Goal: Task Accomplishment & Management: Use online tool/utility

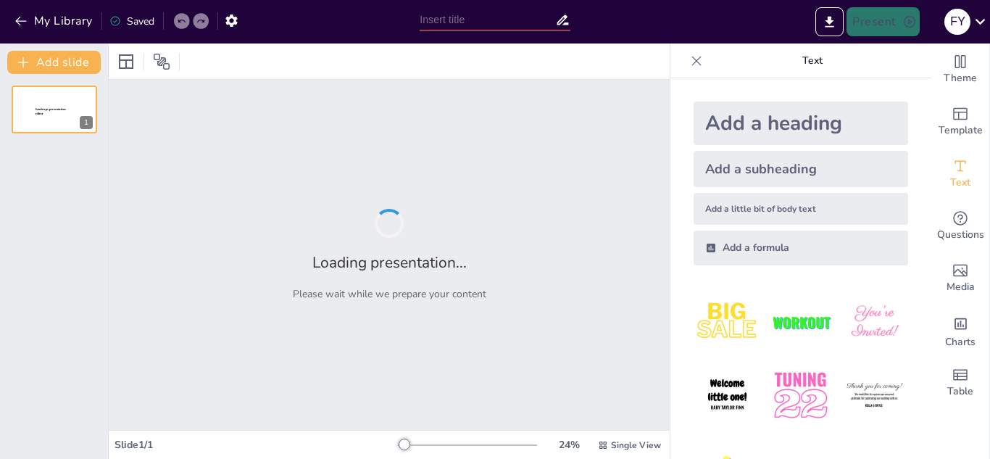
type input "Desarrollo y Evolución de la Inteligencia a lo Largo de la Vida"
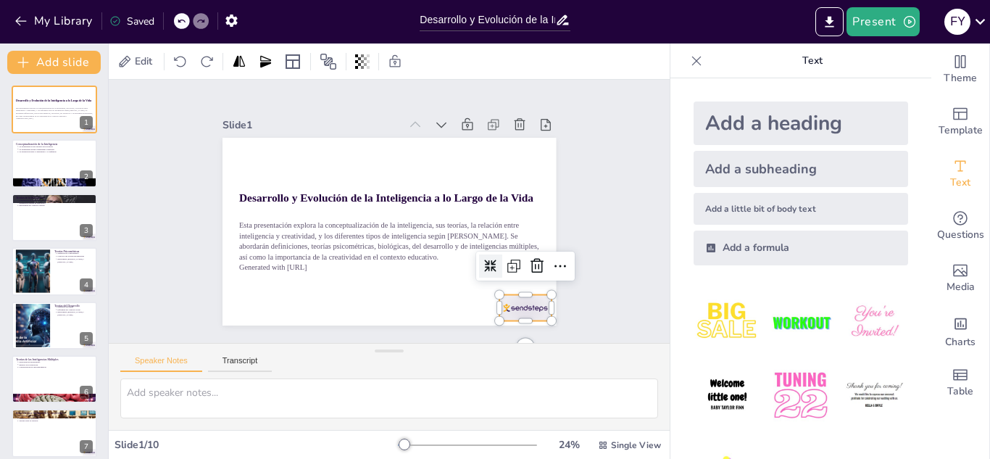
click at [454, 347] on div at bounding box center [426, 374] width 57 height 54
click at [521, 299] on icon at bounding box center [512, 307] width 17 height 17
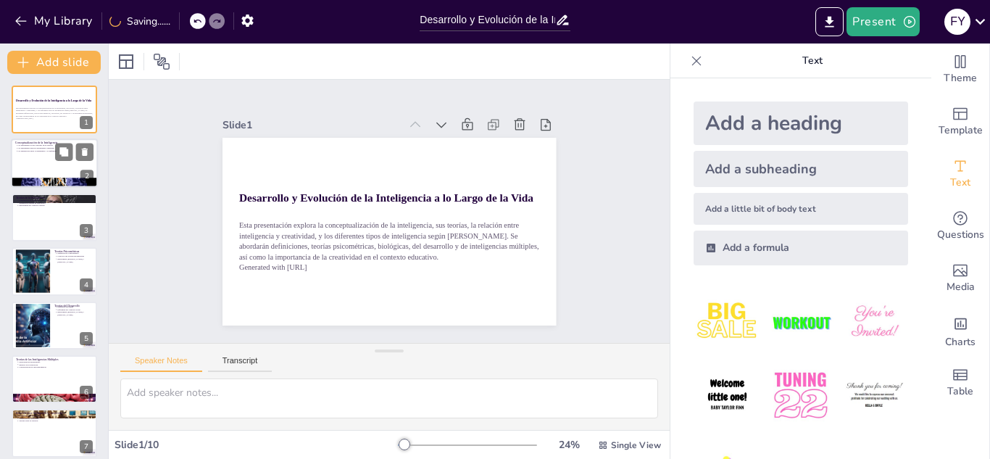
click at [50, 164] on div at bounding box center [54, 163] width 87 height 49
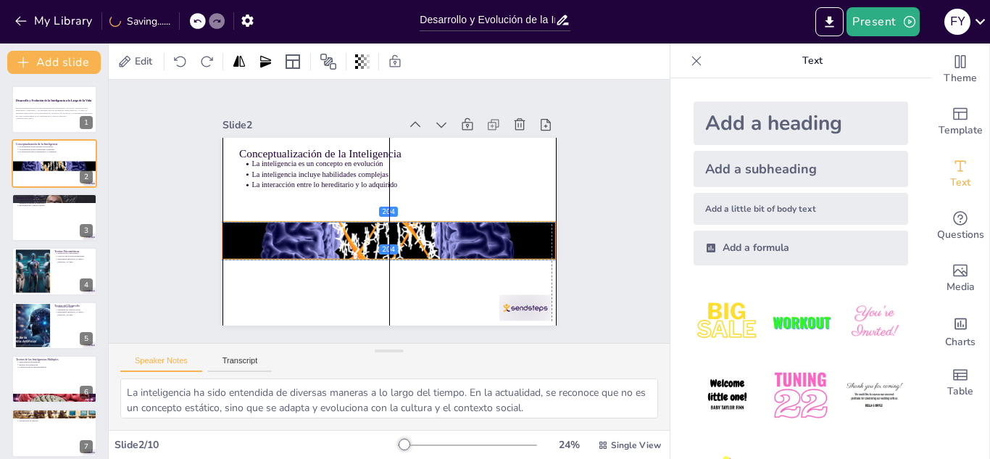
drag, startPoint x: 322, startPoint y: 292, endPoint x: 321, endPoint y: 228, distance: 63.8
click at [321, 228] on div at bounding box center [369, 232] width 373 height 363
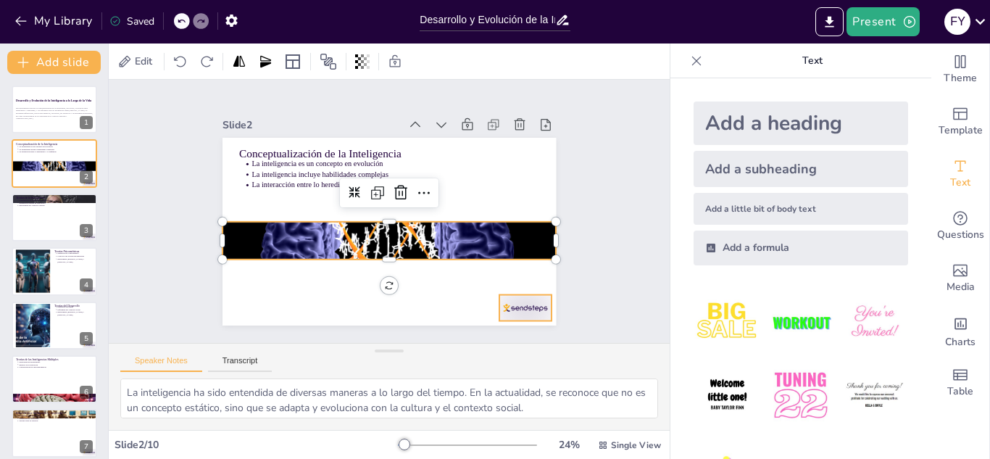
click at [493, 295] on div "Conceptualización de la Inteligencia La inteligencia es un concepto en evolució…" at bounding box center [374, 224] width 363 height 373
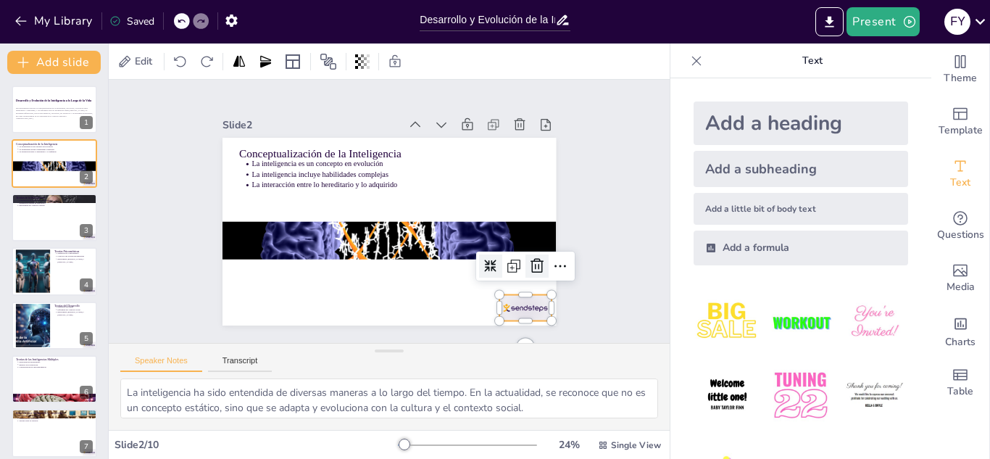
click at [412, 357] on icon at bounding box center [399, 368] width 23 height 23
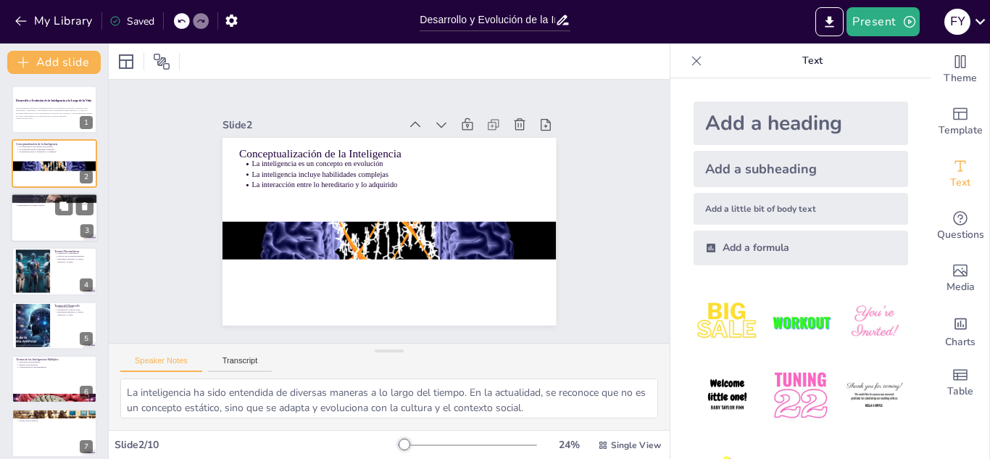
click at [38, 211] on div at bounding box center [54, 217] width 87 height 49
type textarea "La clasificación de las teorías de la inteligencia permite entender cómo difere…"
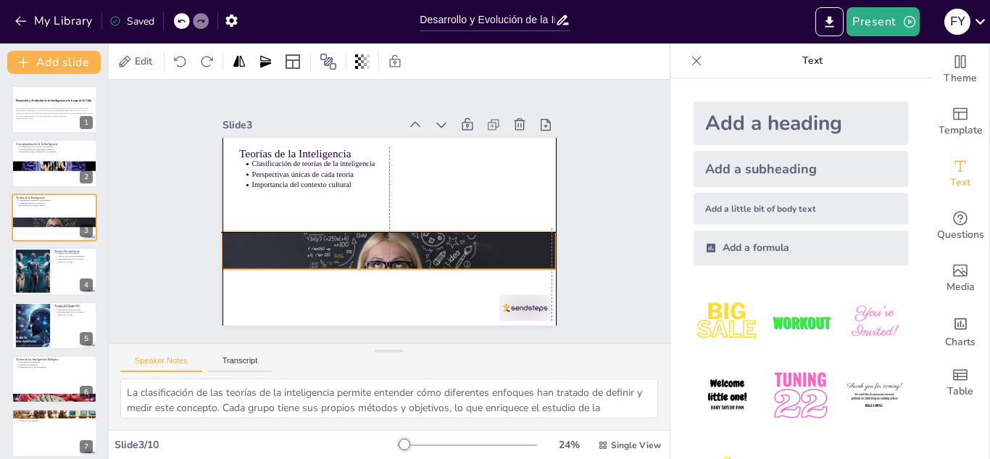
drag, startPoint x: 533, startPoint y: 157, endPoint x: 532, endPoint y: 247, distance: 89.9
click at [532, 247] on div at bounding box center [366, 243] width 380 height 348
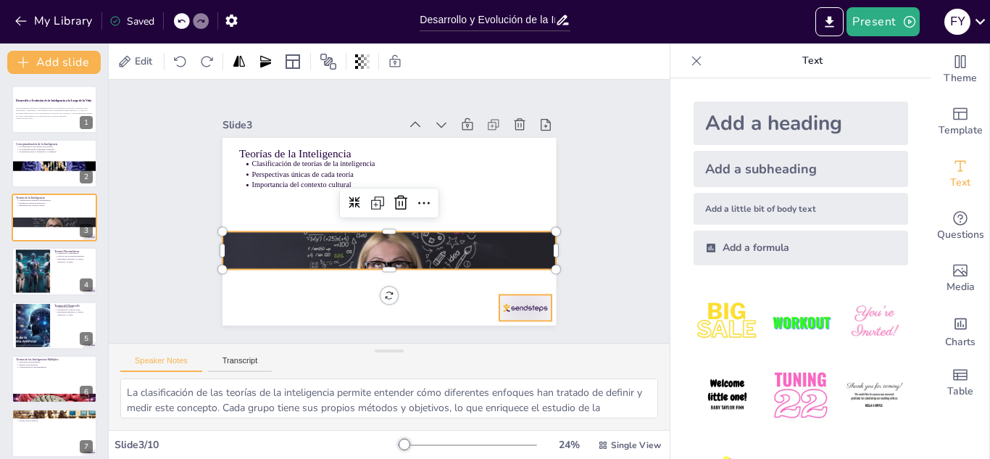
click at [323, 330] on div at bounding box center [307, 357] width 31 height 54
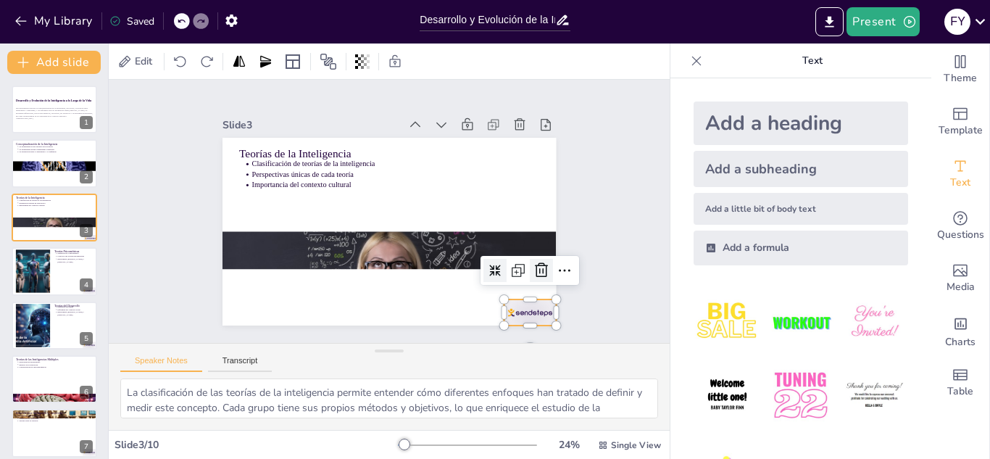
click at [488, 338] on icon at bounding box center [478, 347] width 19 height 19
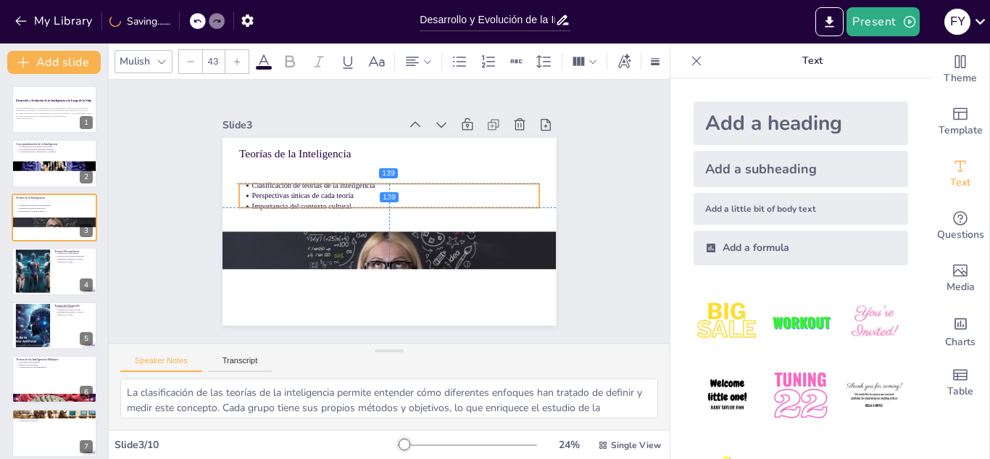
drag, startPoint x: 317, startPoint y: 162, endPoint x: 315, endPoint y: 184, distance: 21.8
click at [315, 184] on p "Clasificación de teorías de la inteligencia" at bounding box center [411, 196] width 221 height 200
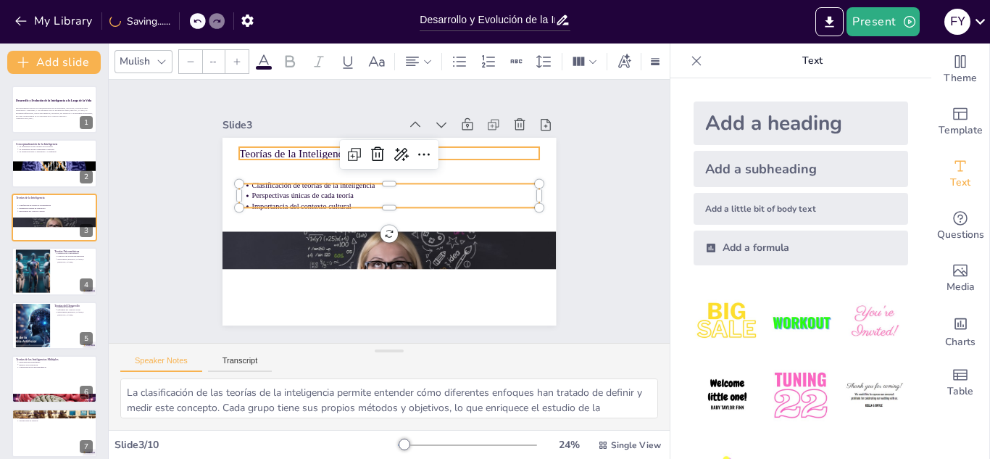
type input "64"
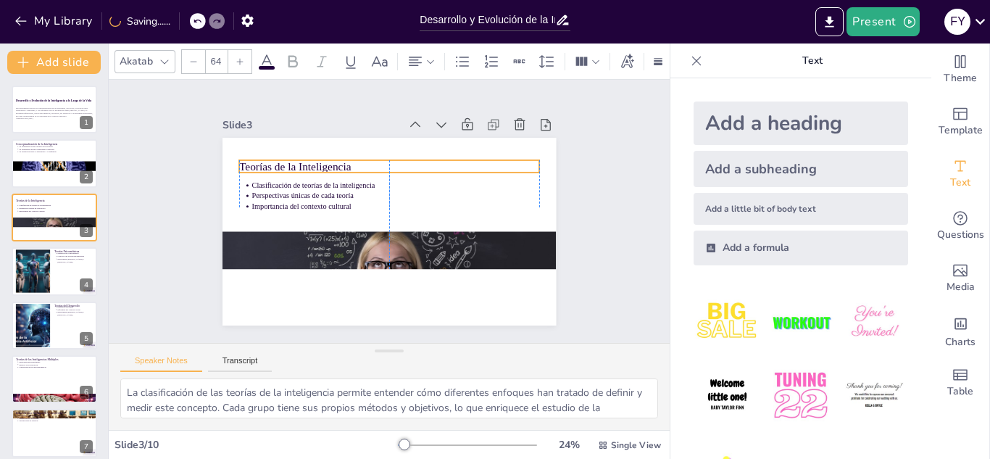
drag, startPoint x: 305, startPoint y: 141, endPoint x: 307, endPoint y: 154, distance: 13.2
click at [410, 154] on p "Teorías de la Inteligencia" at bounding box center [433, 207] width 47 height 300
click at [51, 251] on div at bounding box center [54, 270] width 87 height 49
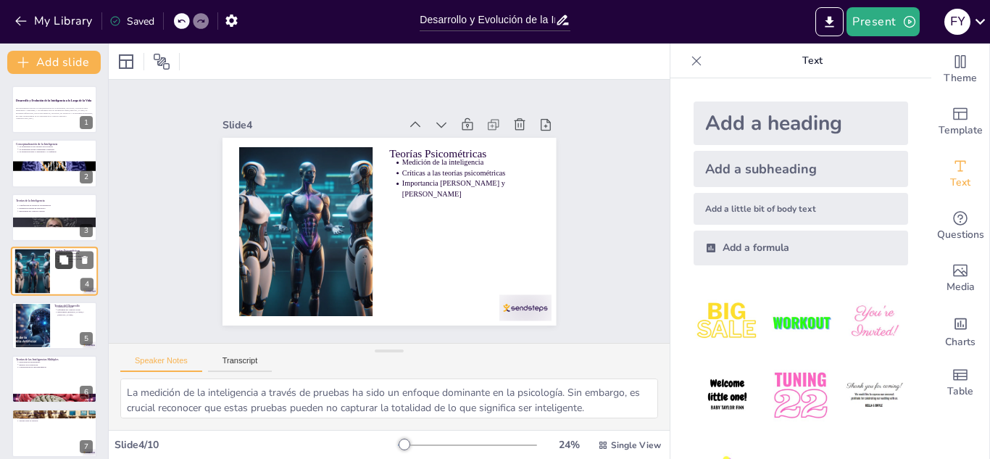
scroll to position [5, 0]
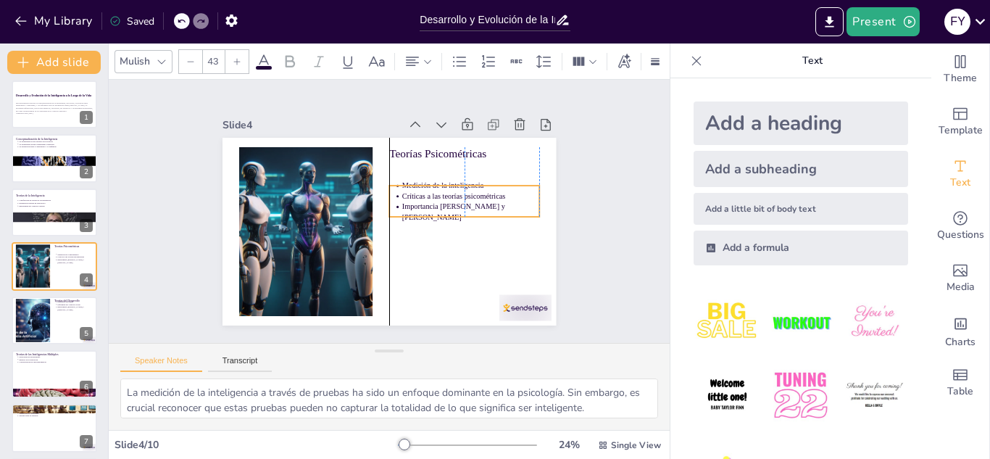
drag, startPoint x: 435, startPoint y: 179, endPoint x: 432, endPoint y: 202, distance: 23.4
click at [432, 217] on p "Importancia [PERSON_NAME] y [PERSON_NAME]" at bounding box center [429, 282] width 87 height 130
click at [279, 128] on div at bounding box center [253, 114] width 52 height 26
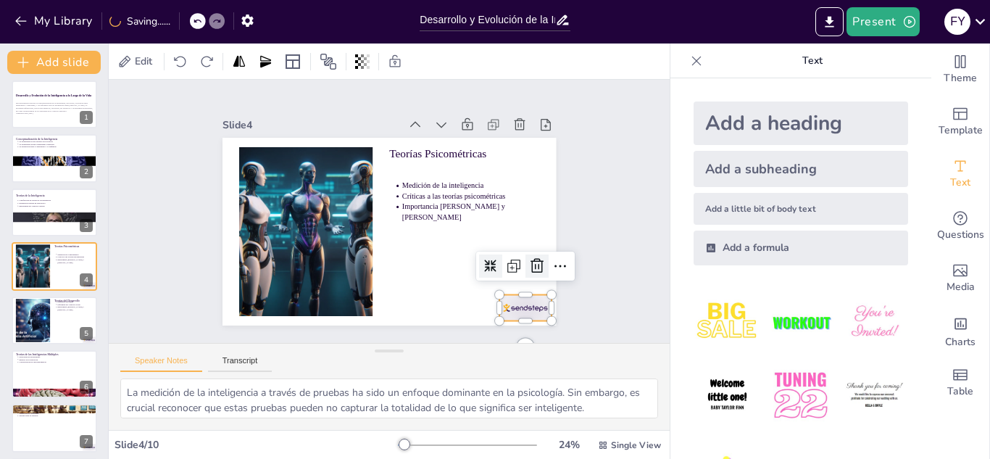
click at [243, 216] on icon at bounding box center [232, 205] width 22 height 22
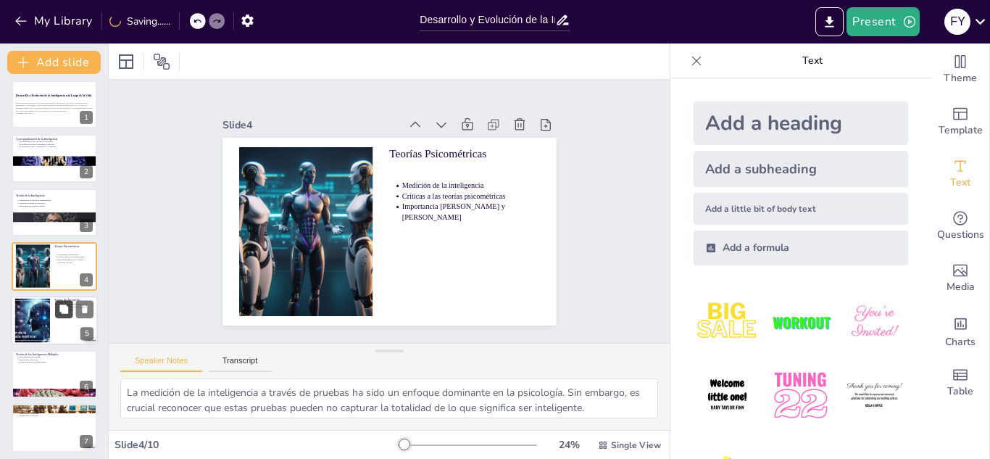
click at [56, 310] on button at bounding box center [63, 308] width 17 height 17
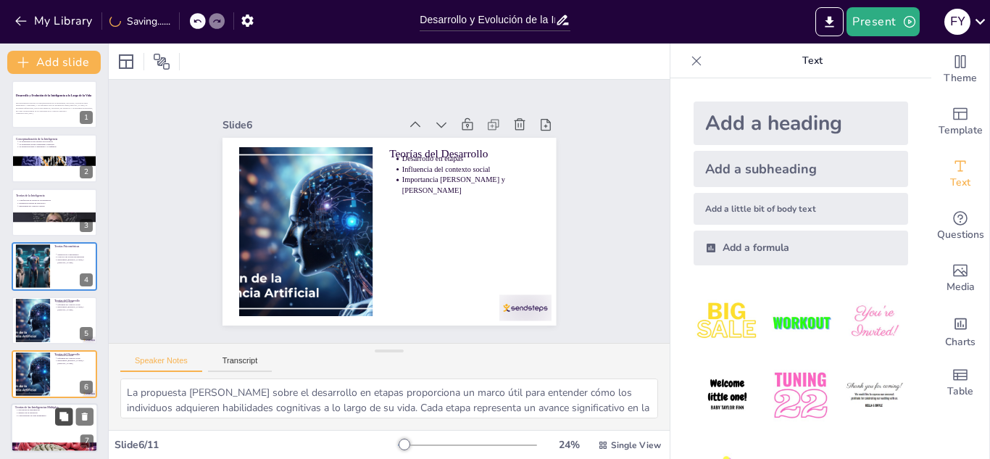
scroll to position [113, 0]
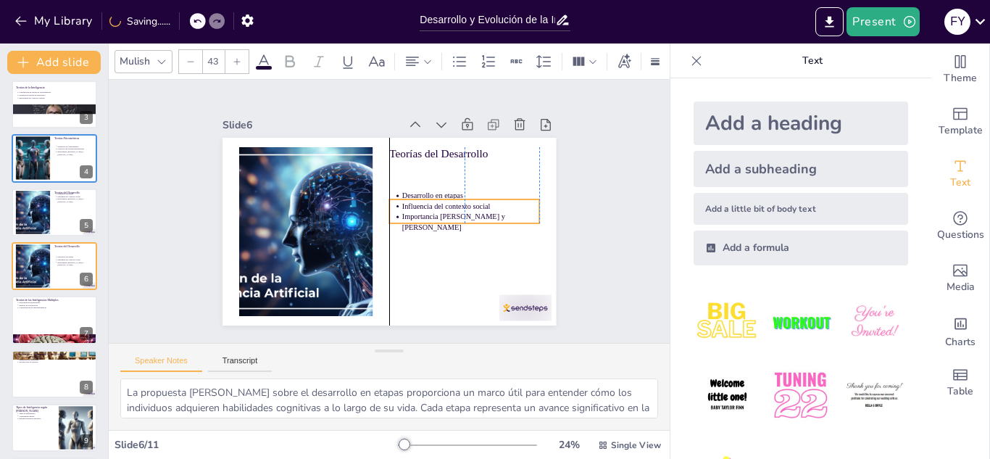
drag, startPoint x: 396, startPoint y: 173, endPoint x: 393, endPoint y: 210, distance: 37.1
click at [392, 222] on p "Influencia del contexto social" at bounding box center [354, 284] width 78 height 125
click at [429, 74] on div at bounding box center [404, 45] width 49 height 58
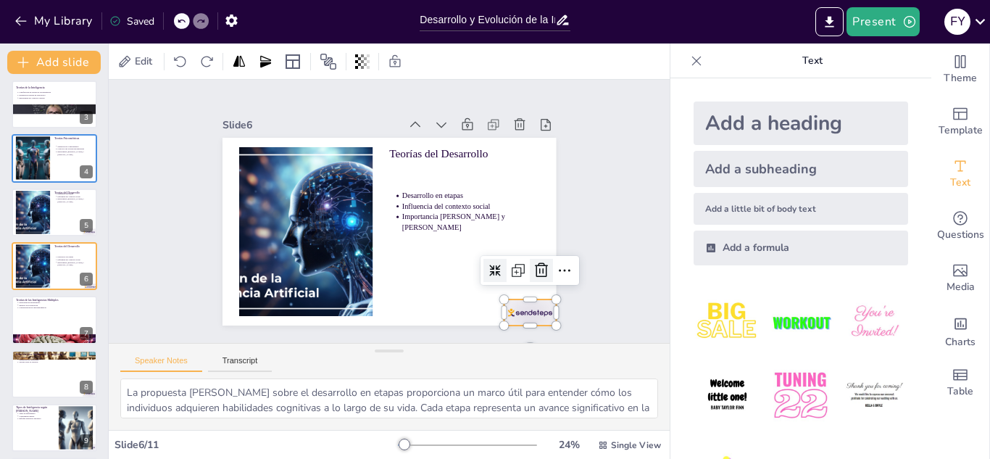
click at [254, 276] on icon at bounding box center [244, 285] width 20 height 19
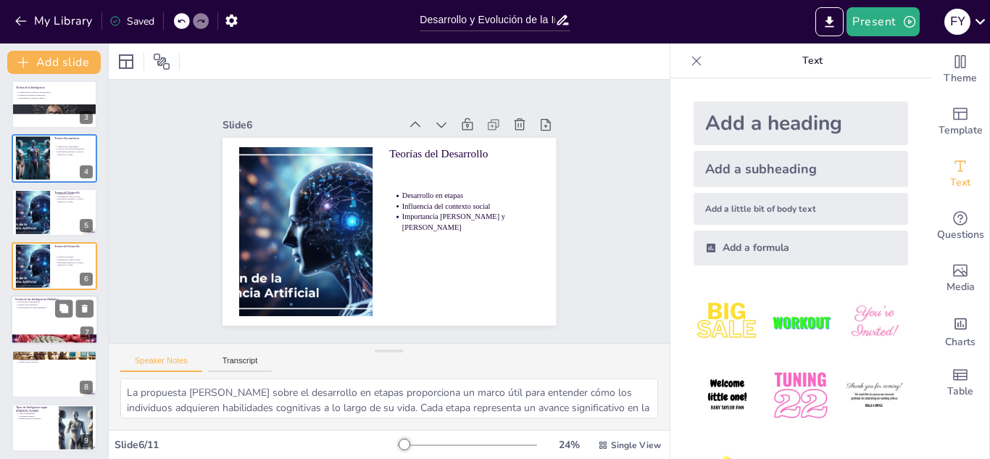
click at [56, 320] on div at bounding box center [54, 320] width 87 height 49
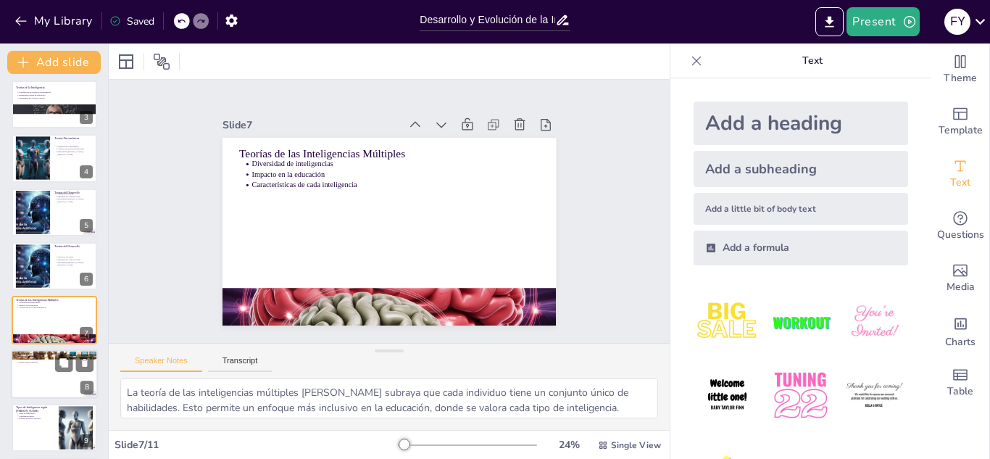
scroll to position [167, 0]
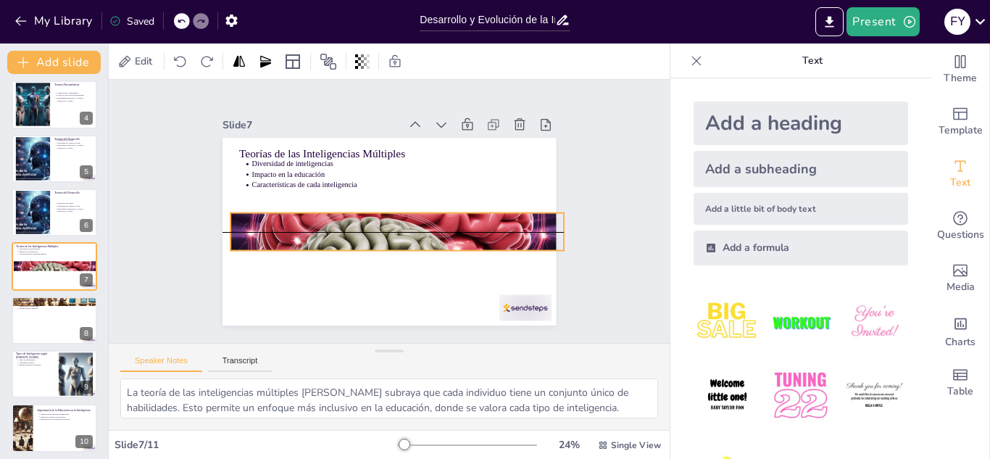
drag, startPoint x: 337, startPoint y: 304, endPoint x: 345, endPoint y: 226, distance: 78.7
click at [345, 226] on div at bounding box center [368, 213] width 364 height 402
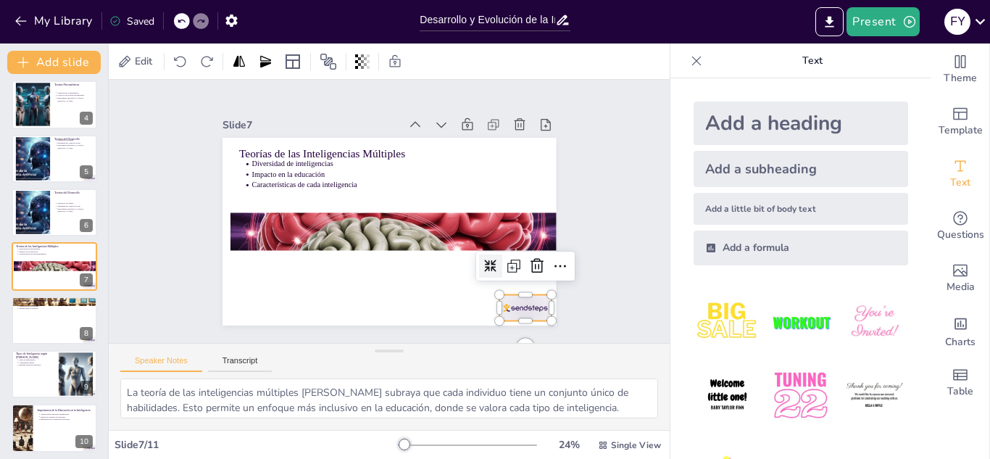
click at [291, 117] on div at bounding box center [263, 101] width 54 height 31
click at [514, 309] on icon at bounding box center [502, 320] width 23 height 23
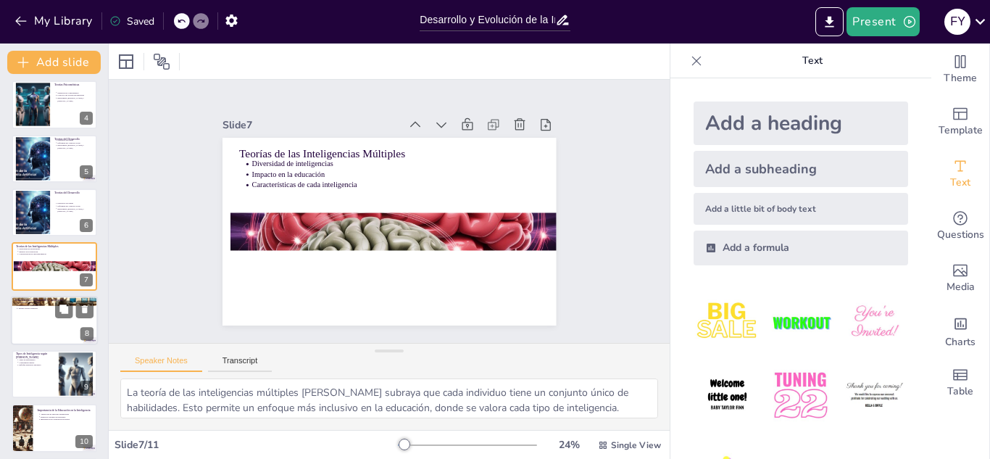
click at [29, 306] on p "Definición de creatividad" at bounding box center [55, 305] width 75 height 3
type textarea "La interacción entre inteligencia y creatividad es un tema de debate constante.…"
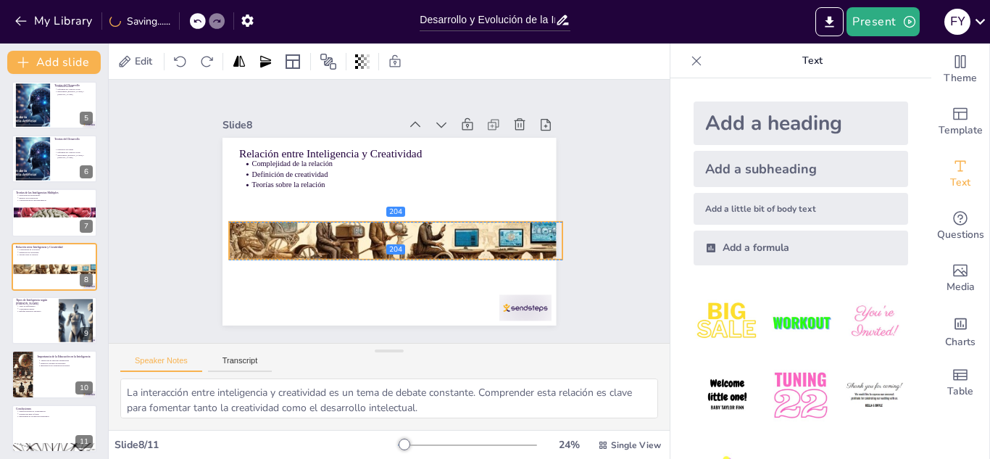
drag, startPoint x: 538, startPoint y: 154, endPoint x: 545, endPoint y: 239, distance: 85.0
click at [545, 239] on div at bounding box center [374, 185] width 420 height 420
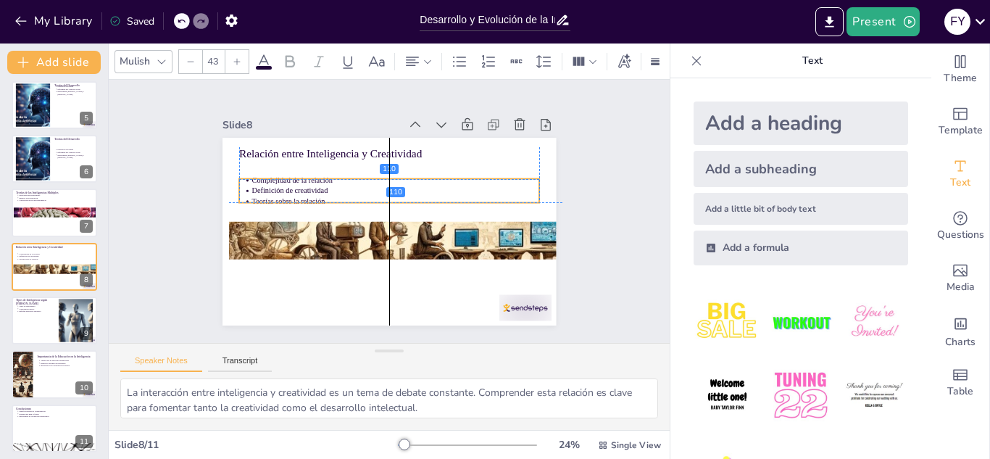
drag, startPoint x: 271, startPoint y: 159, endPoint x: 271, endPoint y: 173, distance: 13.8
click at [336, 173] on p "Complejidad de la relación" at bounding box center [412, 232] width 153 height 254
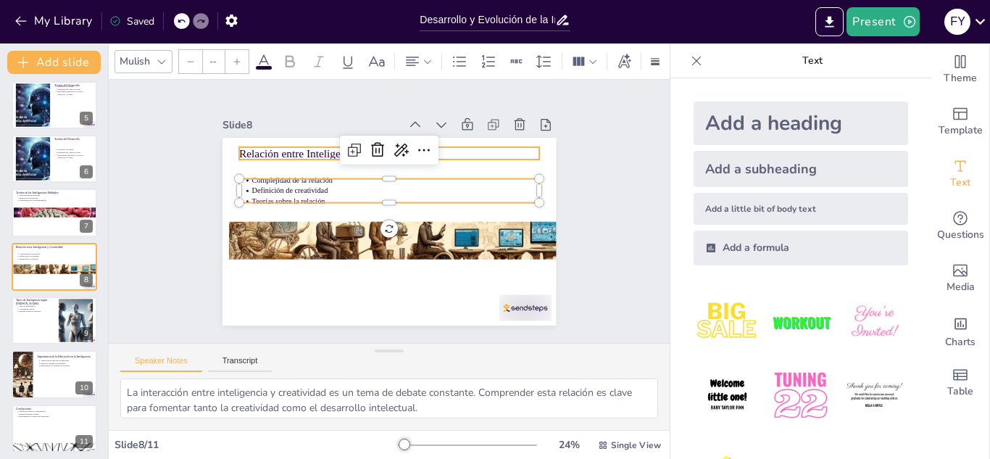
type input "64"
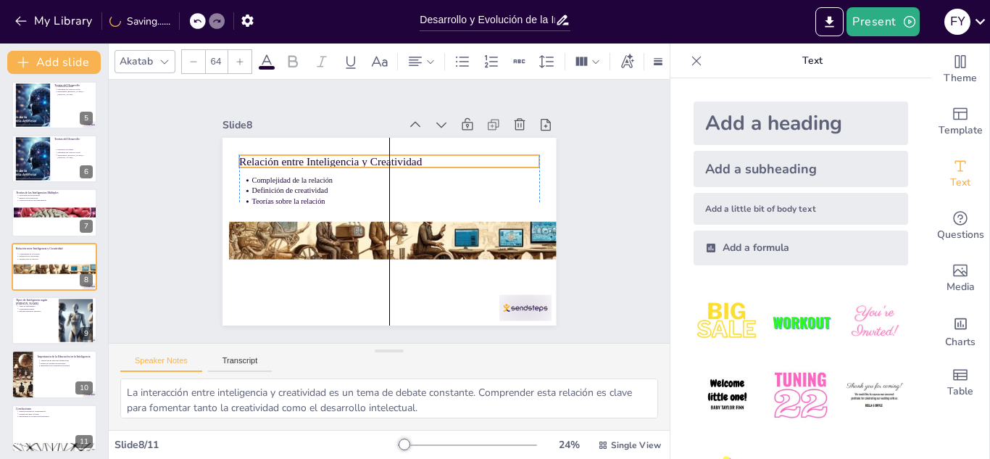
drag, startPoint x: 284, startPoint y: 148, endPoint x: 282, endPoint y: 156, distance: 8.3
click at [282, 156] on p "Relación entre Inteligencia y Creatividad" at bounding box center [414, 168] width 268 height 164
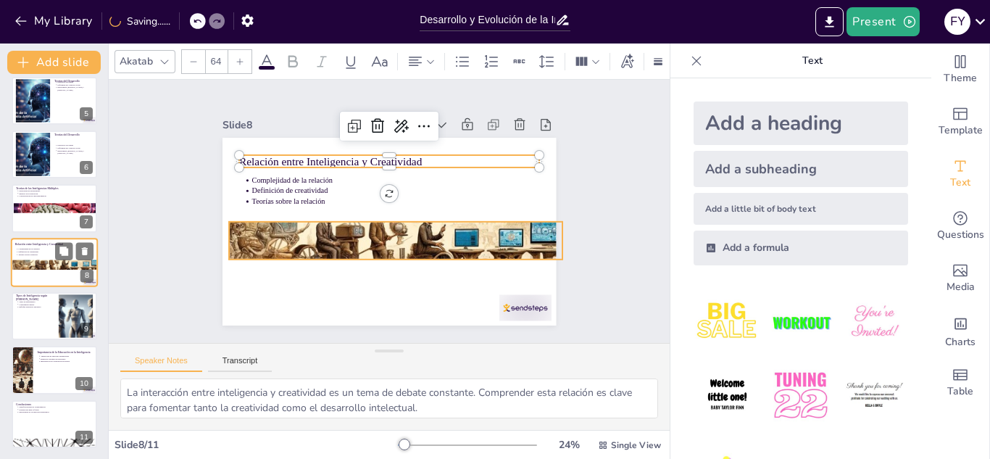
scroll to position [225, 0]
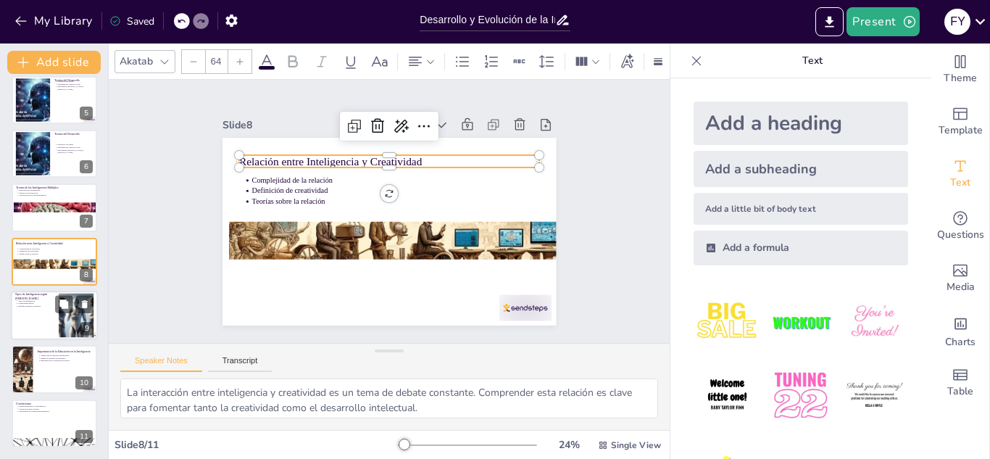
click at [43, 295] on p "Tipos de Inteligencia según [PERSON_NAME]" at bounding box center [34, 296] width 39 height 8
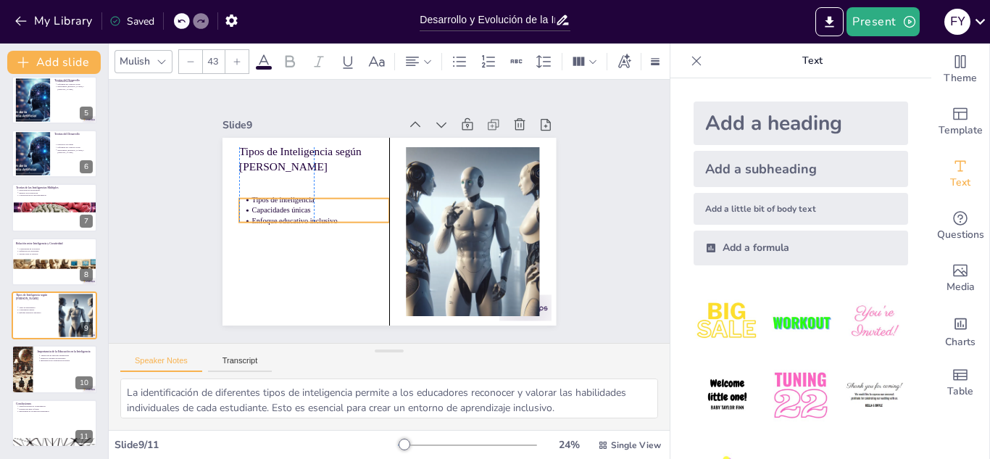
drag, startPoint x: 253, startPoint y: 177, endPoint x: 253, endPoint y: 201, distance: 24.6
click at [385, 201] on p "Capacidades únicas" at bounding box center [397, 143] width 25 height 138
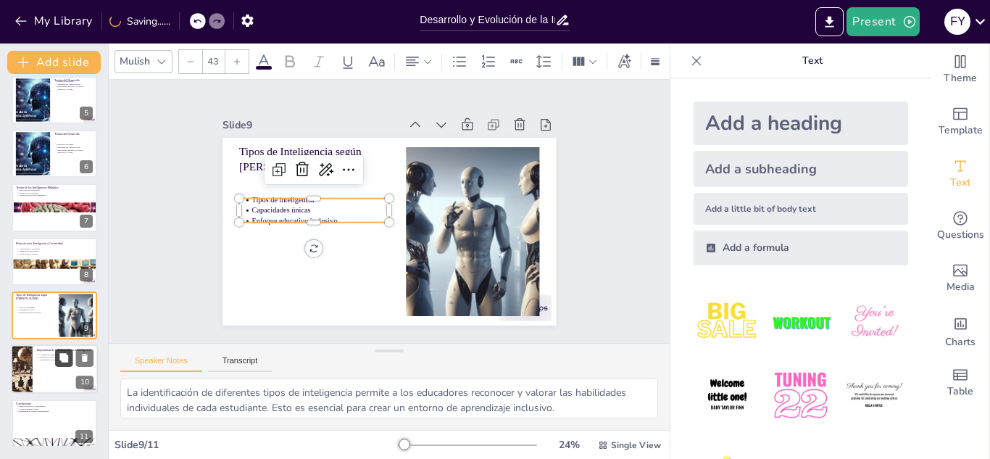
click at [57, 357] on button at bounding box center [63, 357] width 17 height 17
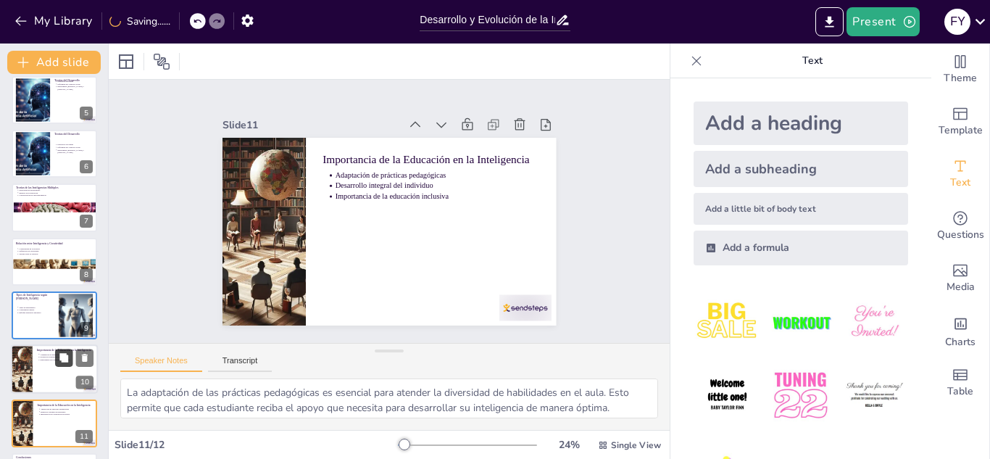
scroll to position [280, 0]
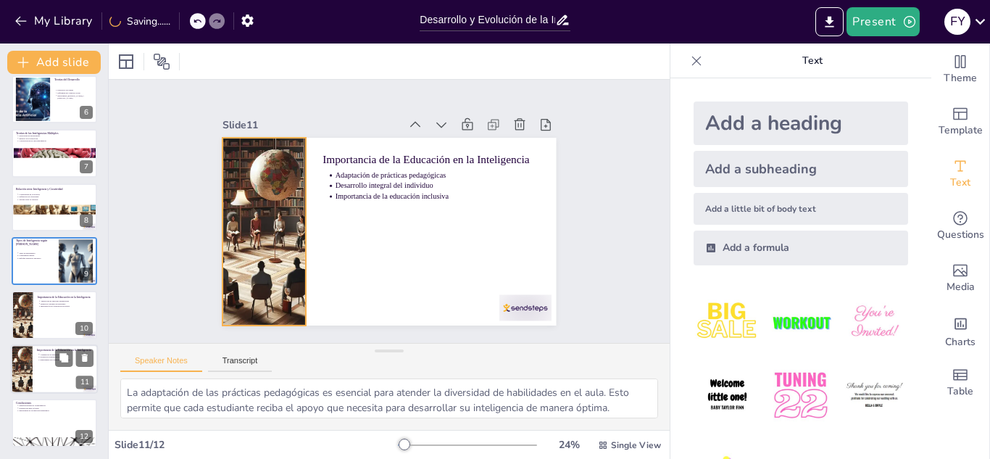
click at [27, 364] on div at bounding box center [22, 368] width 86 height 49
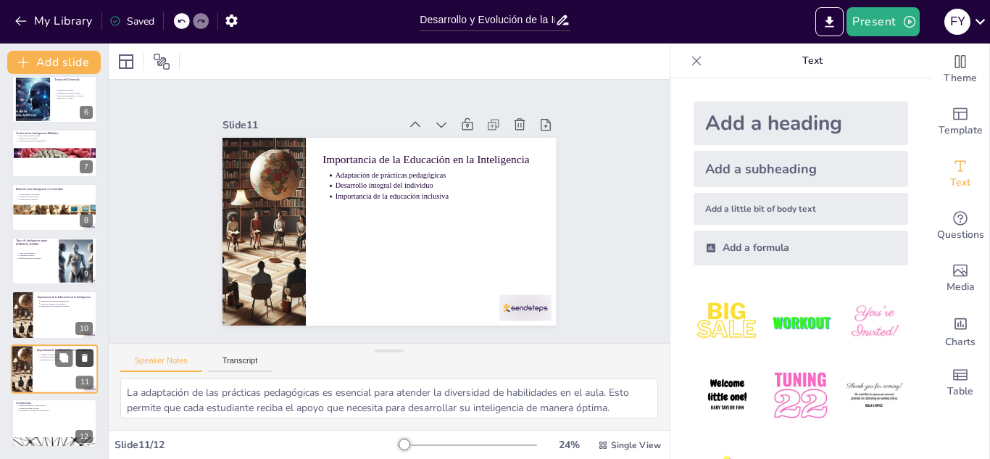
click at [80, 356] on icon at bounding box center [85, 357] width 10 height 10
type textarea "La multifaceticidad de la inteligencia resalta que no hay una sola forma de ser…"
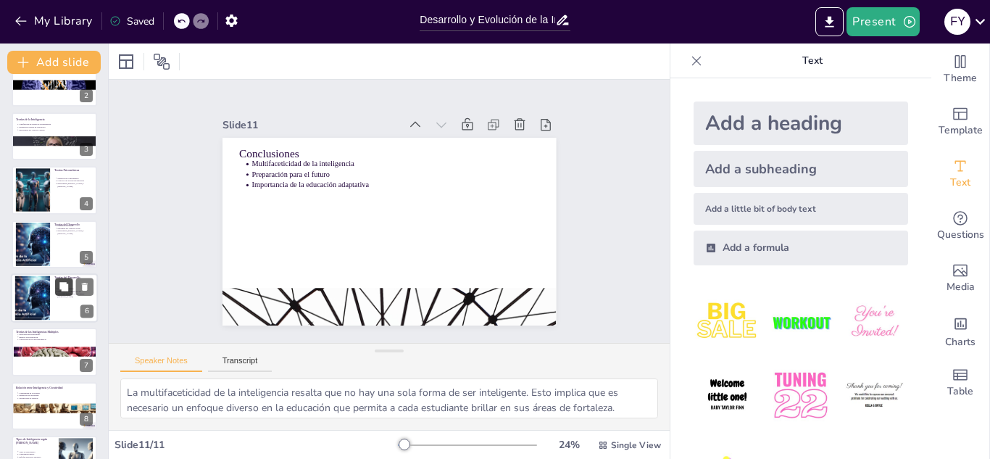
scroll to position [80, 0]
click at [82, 288] on icon at bounding box center [85, 287] width 10 height 10
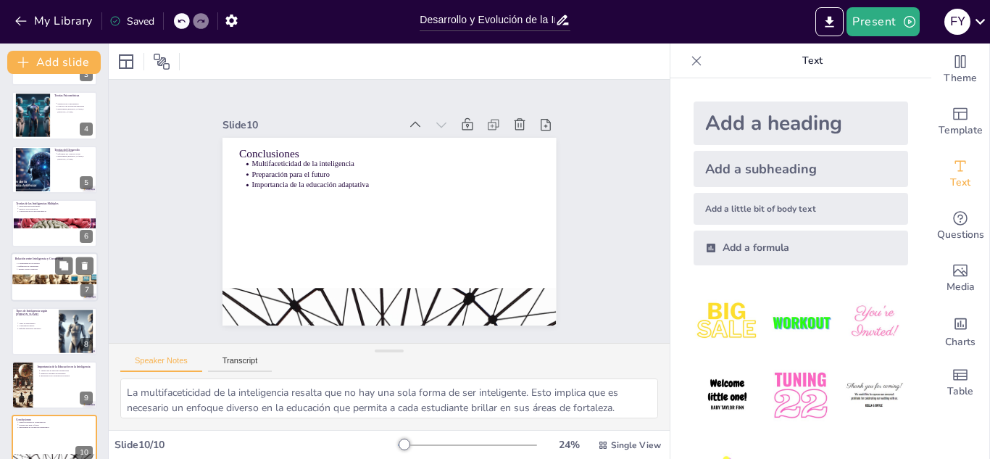
scroll to position [172, 0]
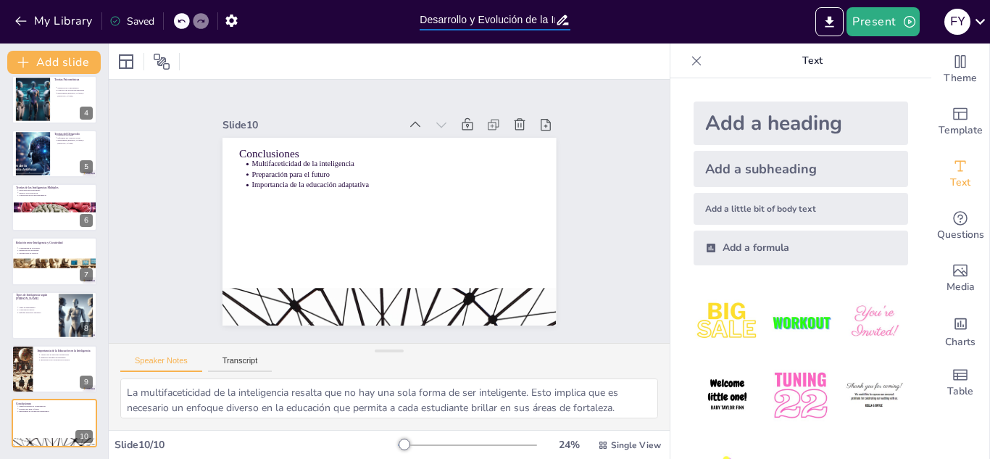
click at [543, 24] on input "Desarrollo y Evolución de la Inteligencia a lo Largo de la Vida" at bounding box center [488, 19] width 136 height 21
click at [225, 20] on icon "button" at bounding box center [231, 20] width 15 height 15
click at [228, 20] on icon "button" at bounding box center [231, 20] width 12 height 12
